Goal: Entertainment & Leisure: Consume media (video, audio)

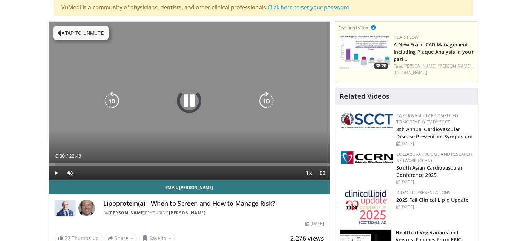
scroll to position [43, 0]
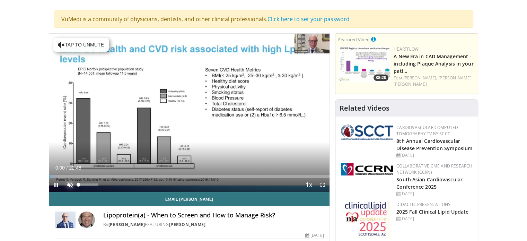
click at [72, 182] on span "Video Player" at bounding box center [70, 185] width 14 height 14
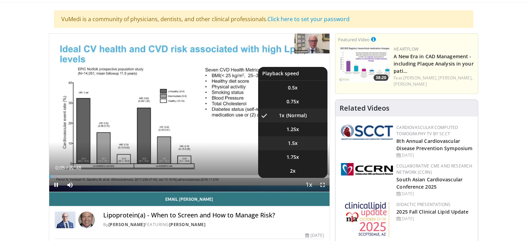
click at [291, 142] on span "1.5x" at bounding box center [293, 143] width 10 height 7
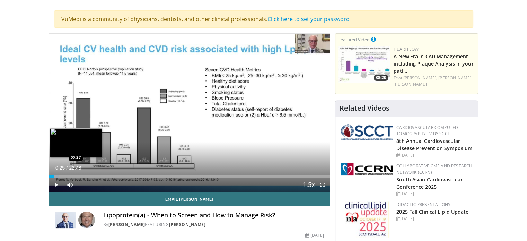
click at [54, 176] on div "Loaded : 3.62% 00:25 00:27" at bounding box center [189, 176] width 280 height 3
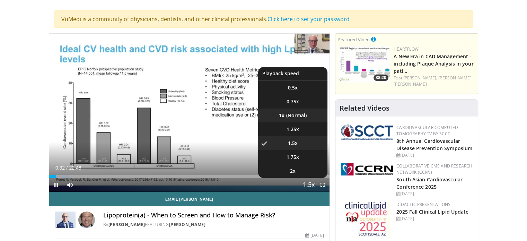
click at [293, 114] on li "1x" at bounding box center [292, 115] width 69 height 14
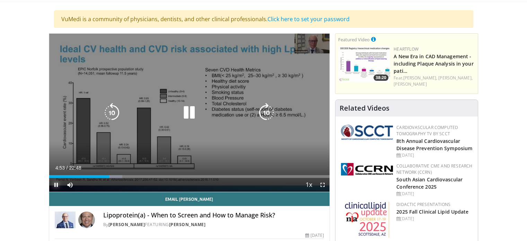
drag, startPoint x: 57, startPoint y: 184, endPoint x: 62, endPoint y: 145, distance: 38.8
click at [57, 184] on span "Video Player" at bounding box center [56, 185] width 14 height 14
